Goal: Find specific page/section: Find specific page/section

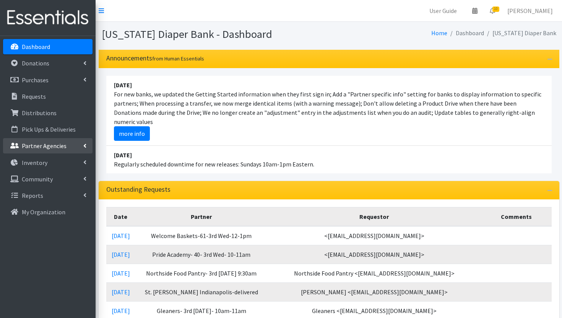
click at [48, 146] on p "Partner Agencies" at bounding box center [44, 146] width 45 height 8
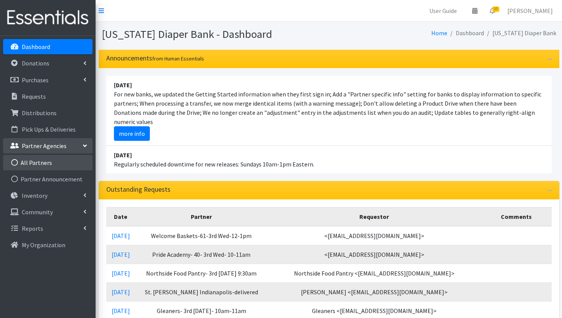
click at [68, 161] on link "All Partners" at bounding box center [47, 162] width 89 height 15
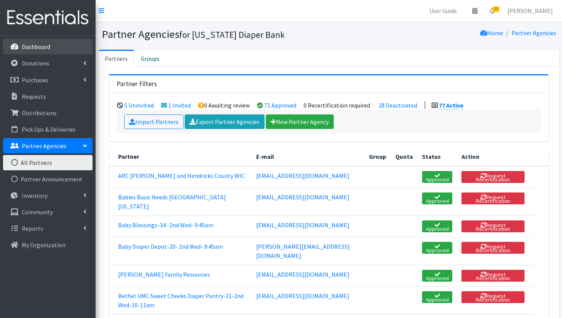
click at [56, 53] on link "Dashboard" at bounding box center [47, 46] width 89 height 15
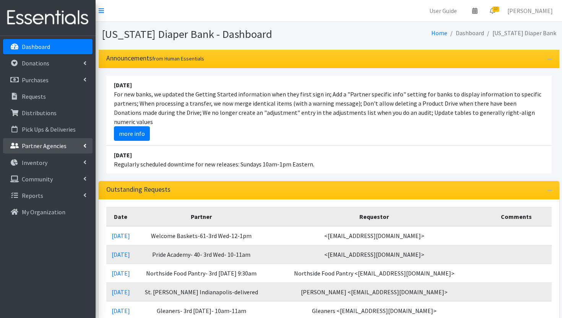
click at [47, 142] on p "Partner Agencies" at bounding box center [44, 146] width 45 height 8
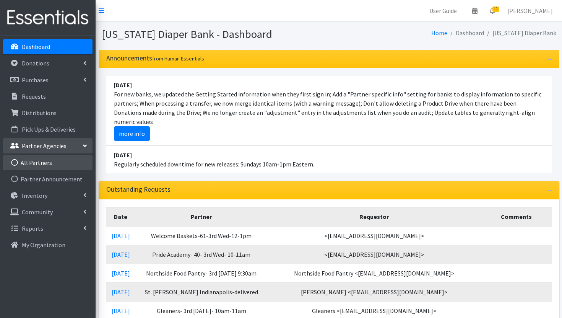
click at [59, 163] on link "All Partners" at bounding box center [47, 162] width 89 height 15
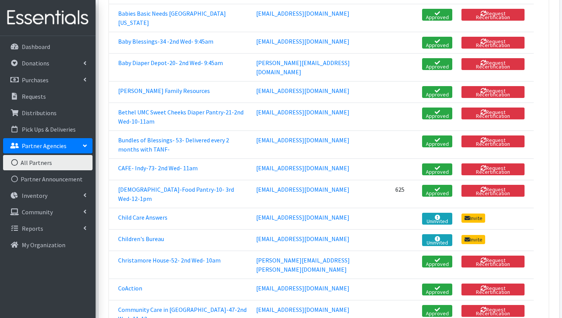
scroll to position [182, 0]
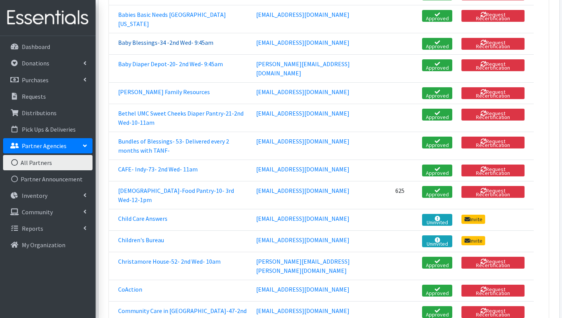
click at [166, 46] on link "Baby Blessings-34 -2nd Wed- 9:45am" at bounding box center [165, 43] width 95 height 8
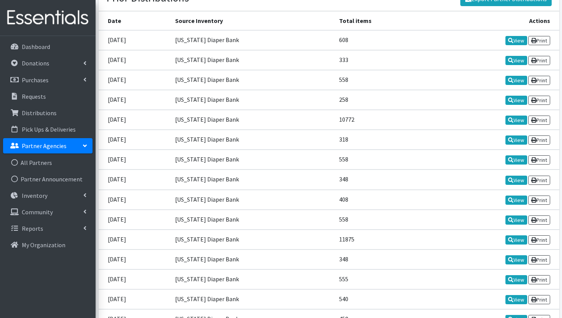
scroll to position [1011, 0]
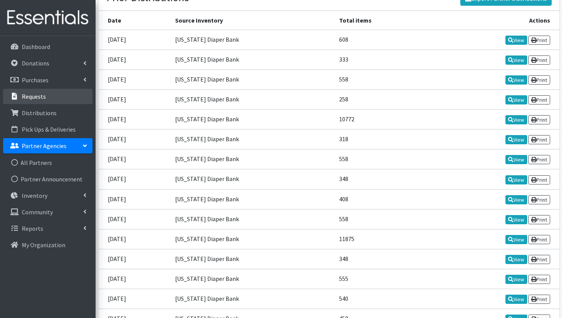
click at [65, 99] on link "Requests" at bounding box center [47, 96] width 89 height 15
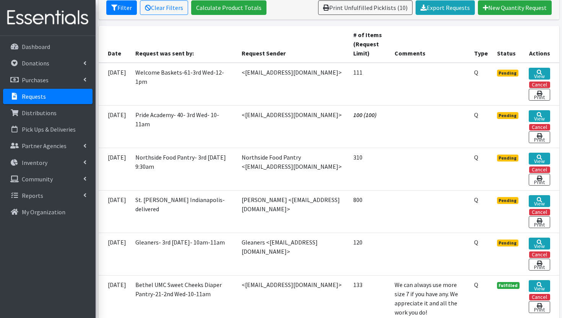
scroll to position [154, 0]
